Goal: Check status: Check status

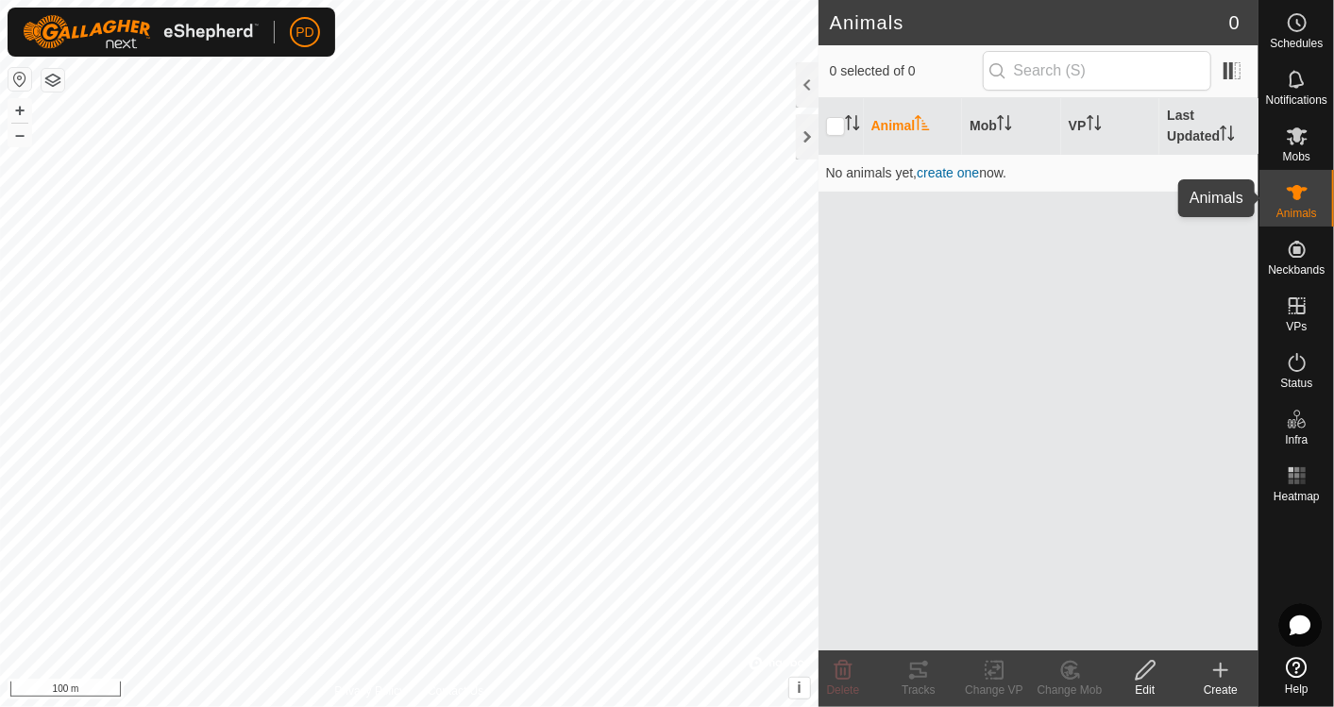
click at [1307, 199] on icon at bounding box center [1297, 192] width 23 height 23
click at [1050, 365] on div "Animal Mob VP Last Updated No animals yet, create one now." at bounding box center [1039, 374] width 440 height 552
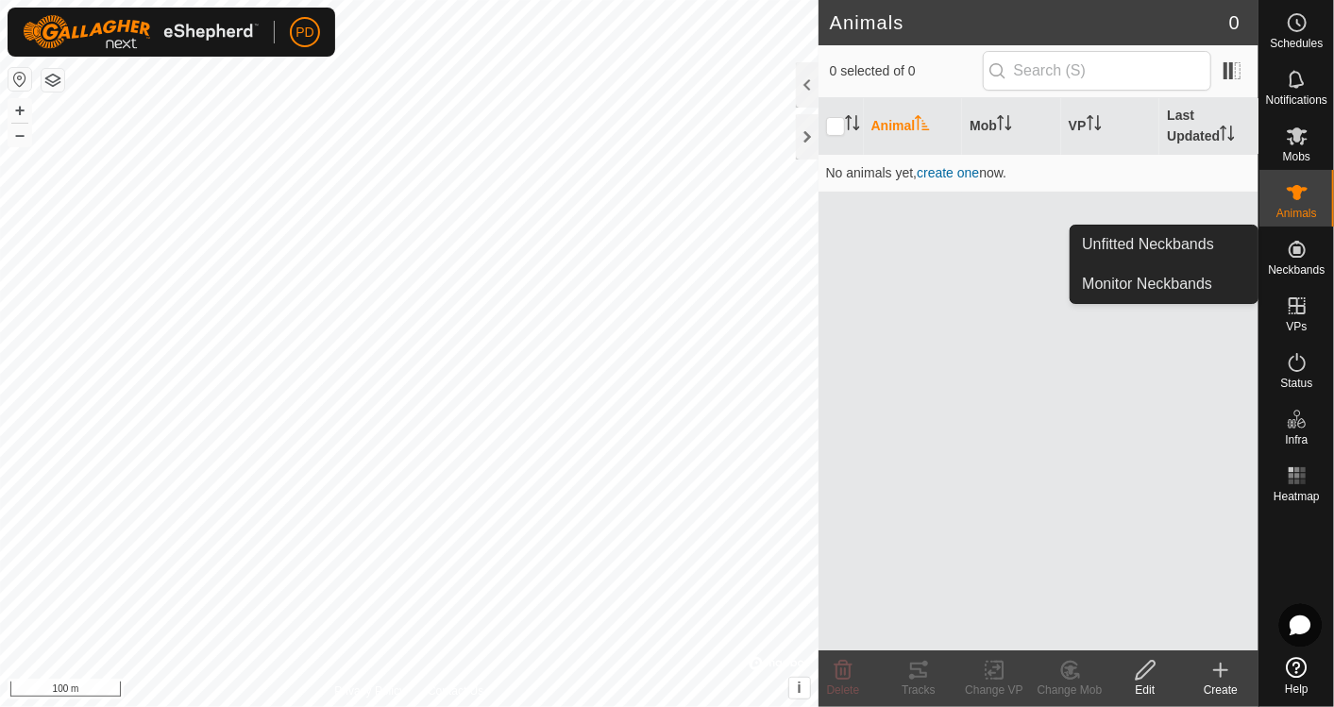
click at [1297, 261] on es-neckbands-svg-icon at bounding box center [1297, 249] width 34 height 30
click at [1203, 285] on link "Monitor Neckbands" at bounding box center [1164, 284] width 187 height 38
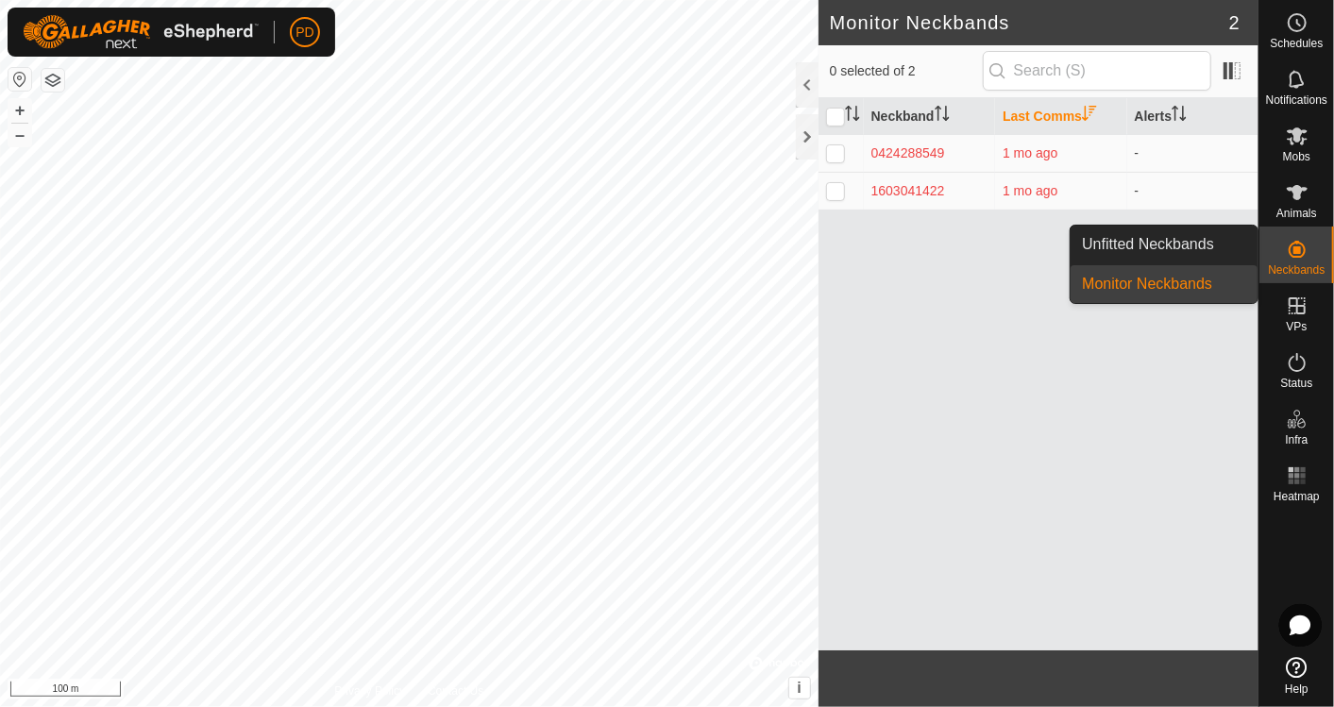
click at [1182, 245] on link "Unfitted Neckbands" at bounding box center [1164, 245] width 187 height 38
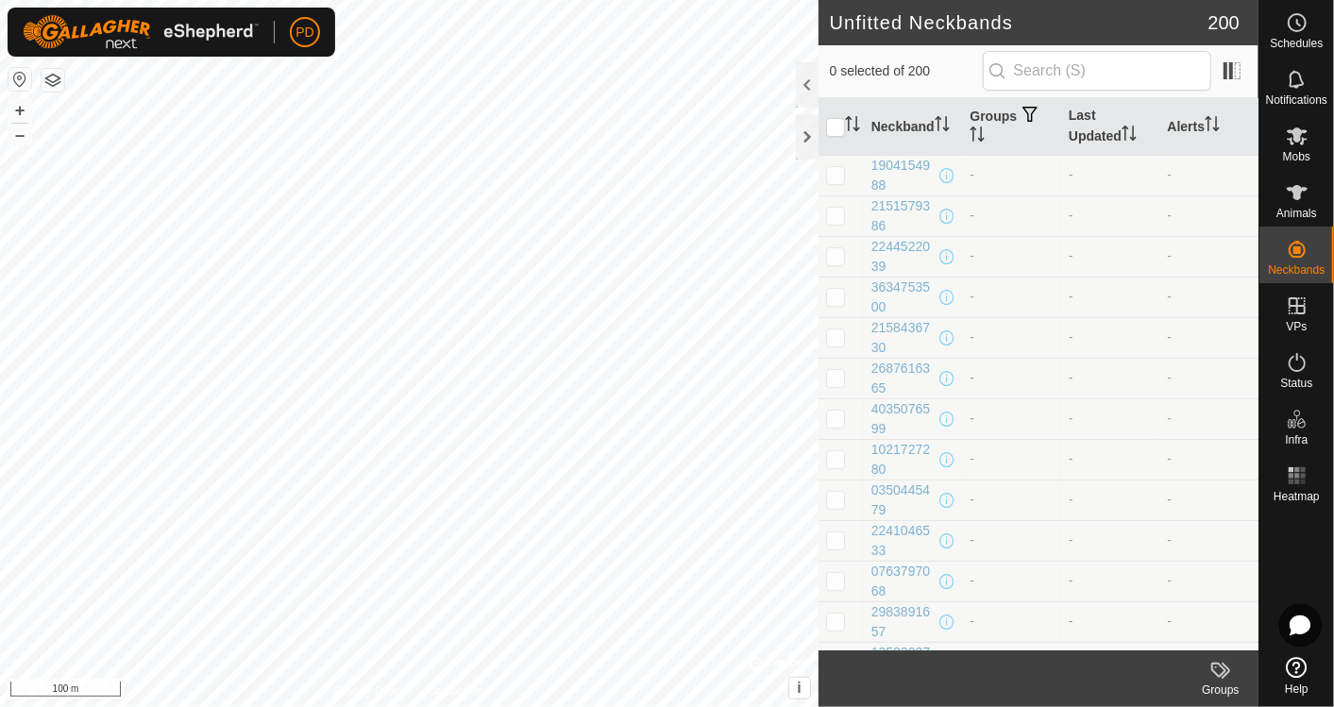
click at [812, 78] on div at bounding box center [807, 84] width 23 height 45
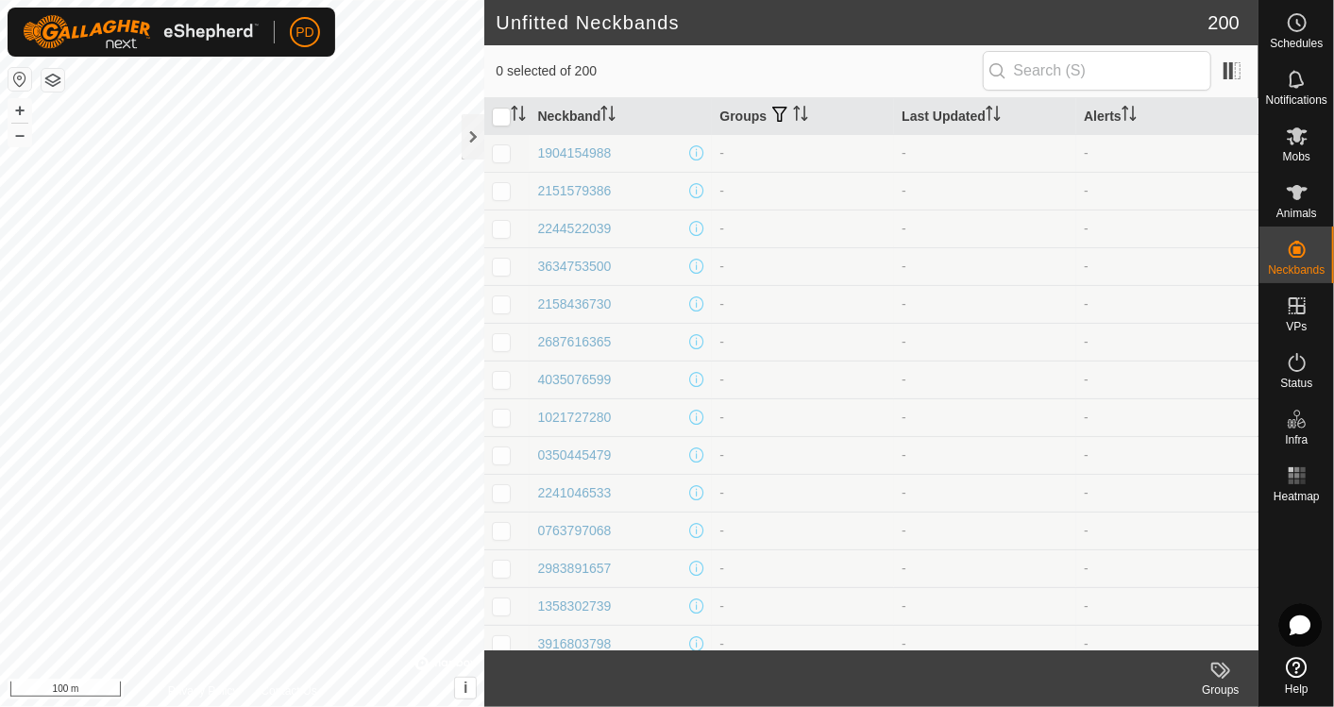
click at [605, 113] on icon "Activate to sort" at bounding box center [607, 113] width 15 height 15
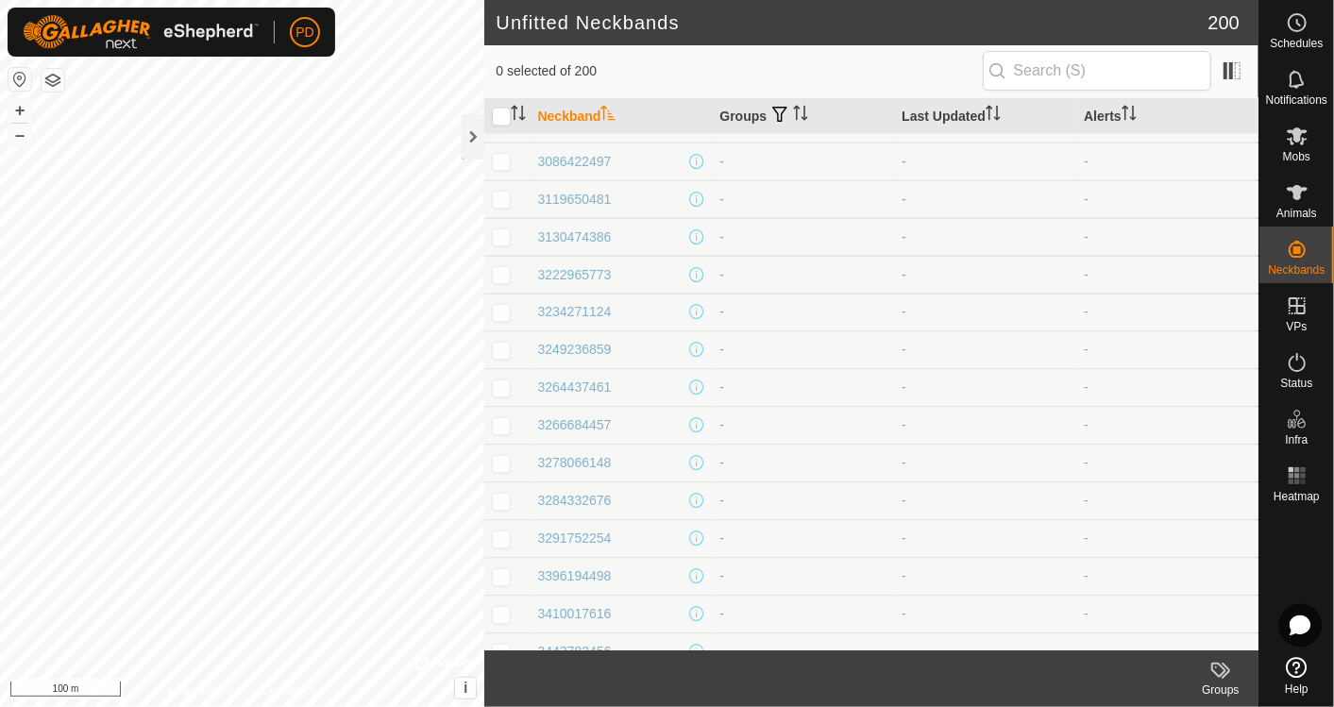
scroll to position [5323, 0]
click at [553, 459] on div "3014229201" at bounding box center [574, 458] width 74 height 20
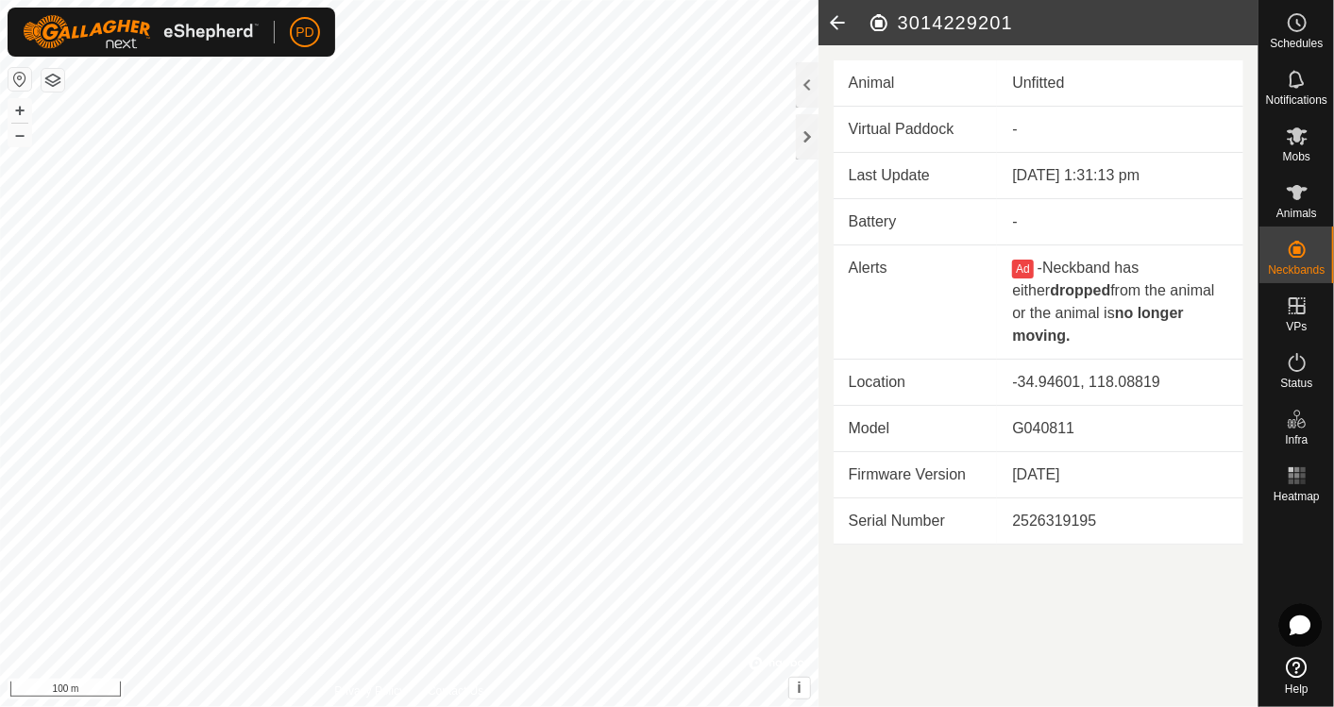
click at [936, 215] on td "Battery" at bounding box center [916, 222] width 164 height 46
click at [805, 86] on div at bounding box center [807, 84] width 23 height 45
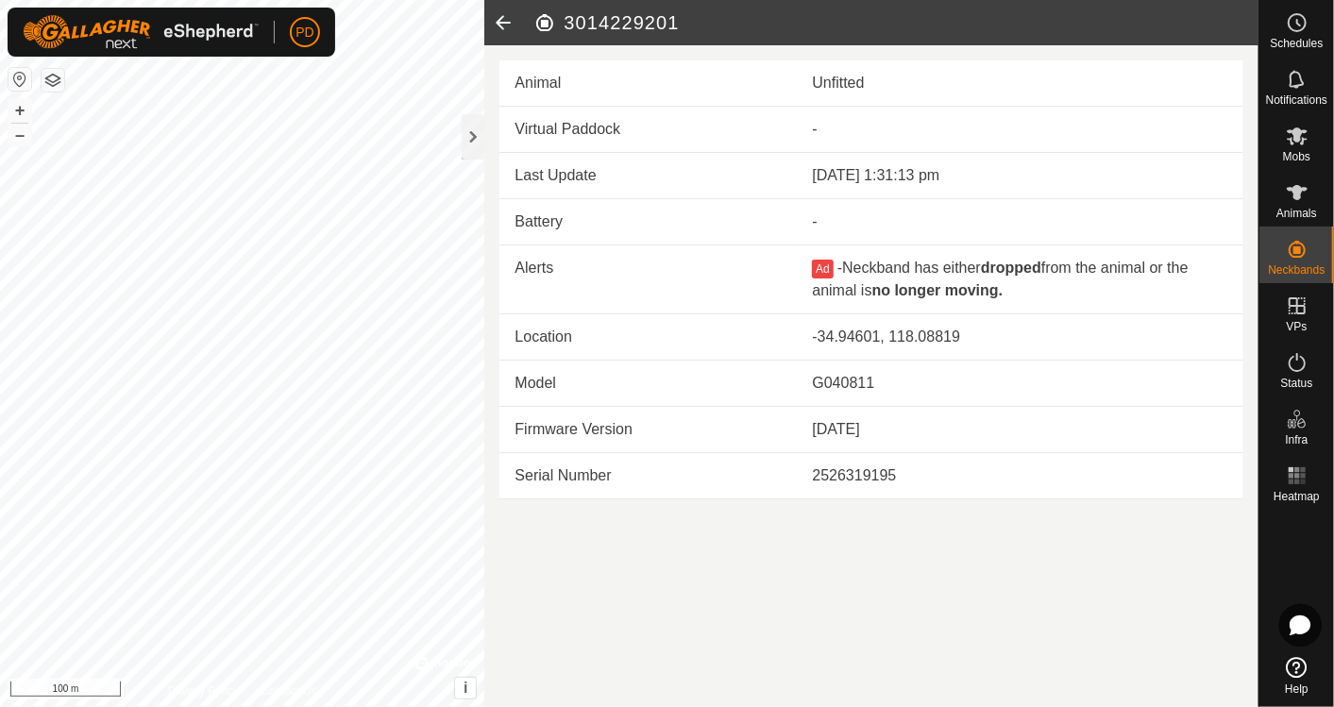
click at [472, 140] on div at bounding box center [473, 136] width 23 height 45
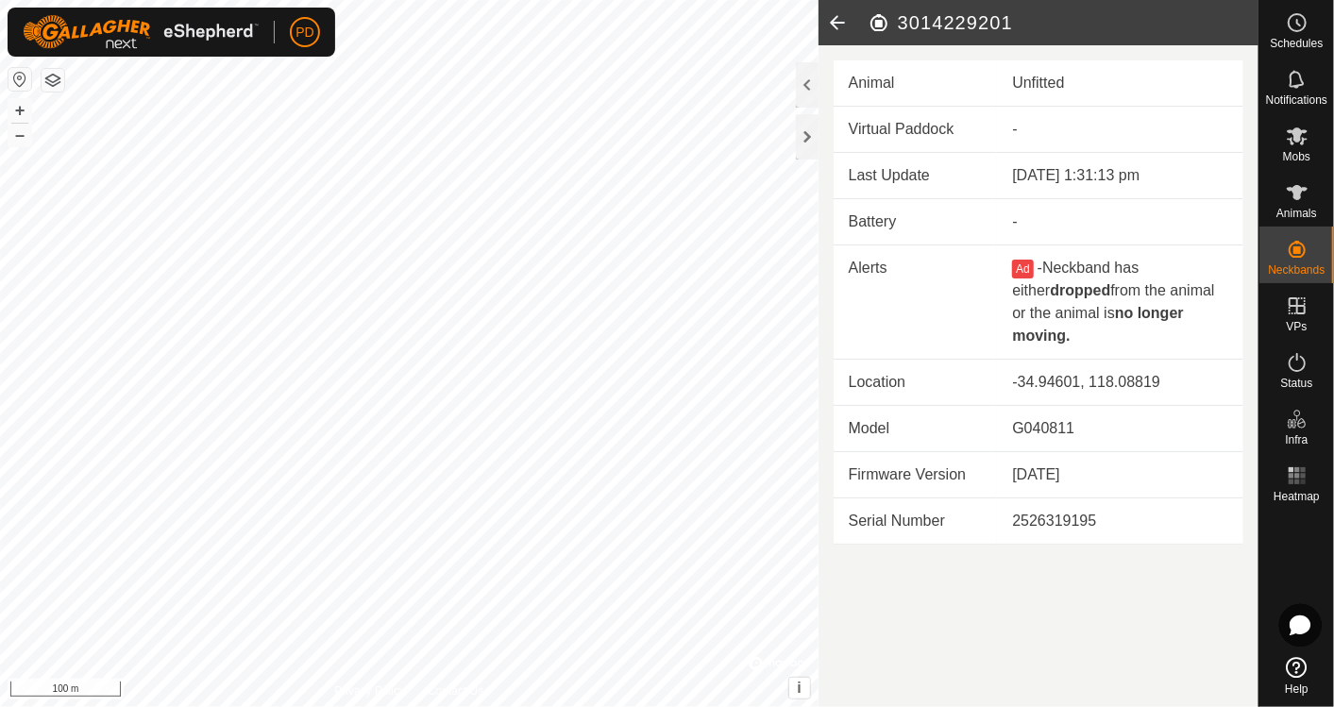
click at [834, 25] on icon at bounding box center [838, 22] width 38 height 45
